Goal: Information Seeking & Learning: Learn about a topic

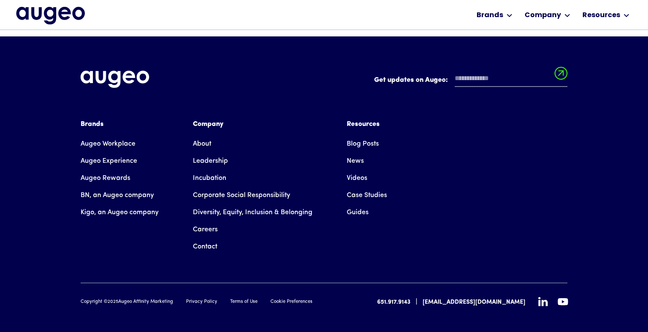
scroll to position [1294, 0]
click at [223, 153] on link "Leadership" at bounding box center [210, 161] width 35 height 17
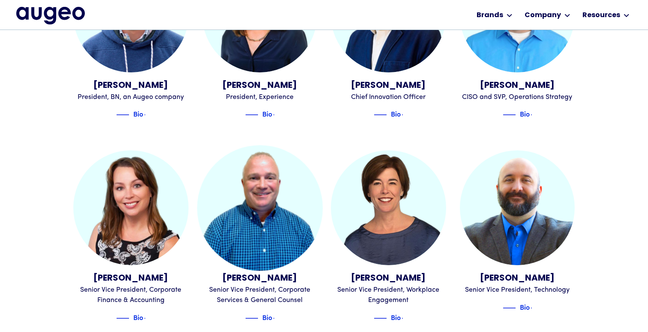
scroll to position [766, 0]
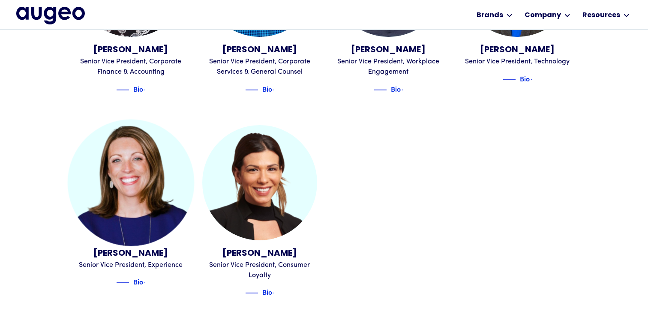
scroll to position [995, 0]
click at [141, 277] on img at bounding box center [134, 282] width 13 height 10
